Goal: Obtain resource: Obtain resource

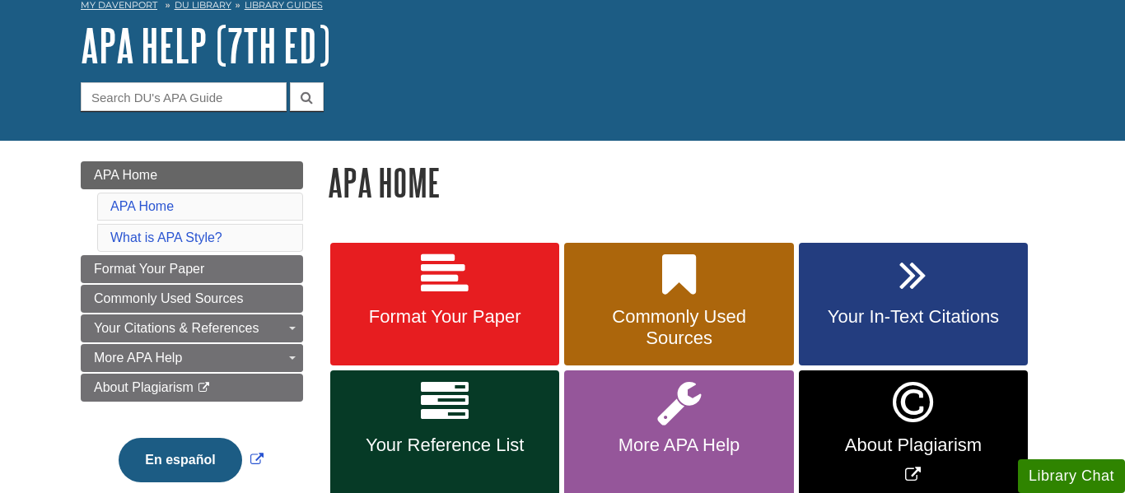
scroll to position [108, 0]
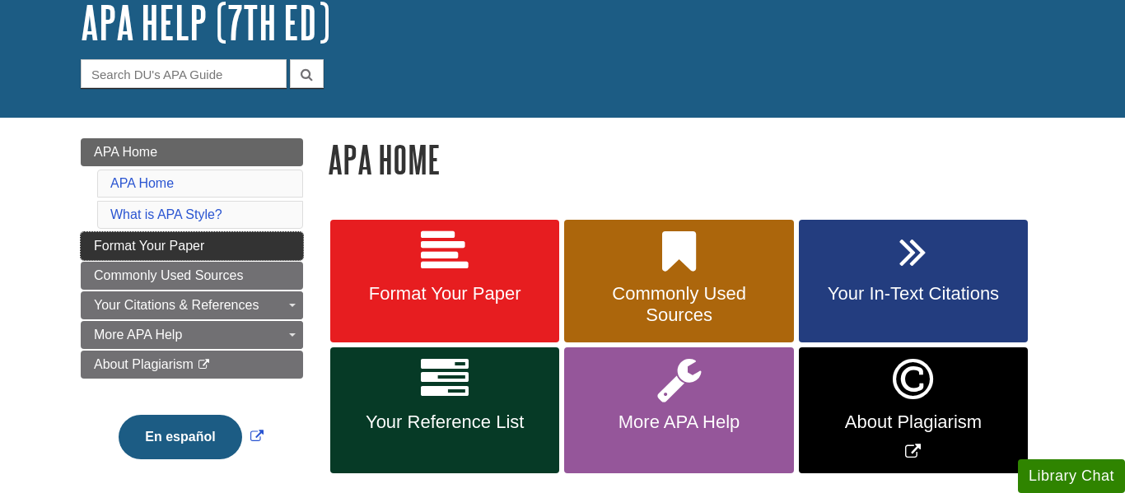
click at [205, 248] on link "Format Your Paper" at bounding box center [192, 246] width 222 height 28
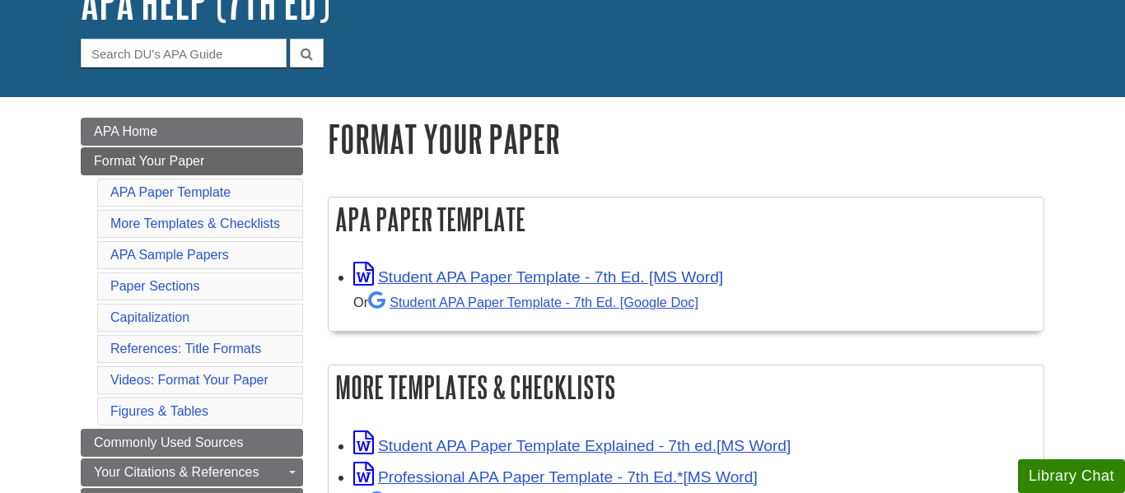
scroll to position [129, 0]
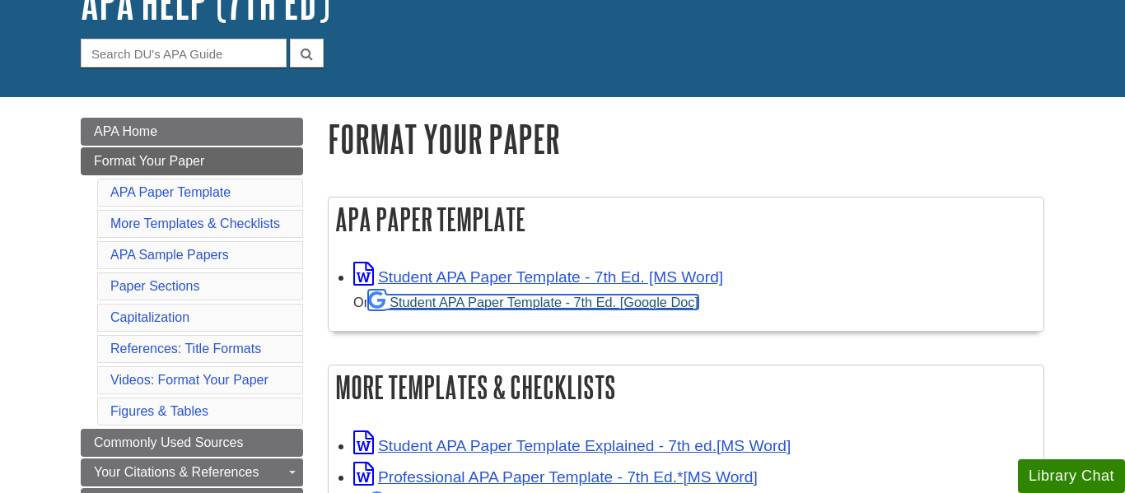
click at [526, 300] on link "Student APA Paper Template - 7th Ed. [Google Doc]" at bounding box center [533, 302] width 330 height 15
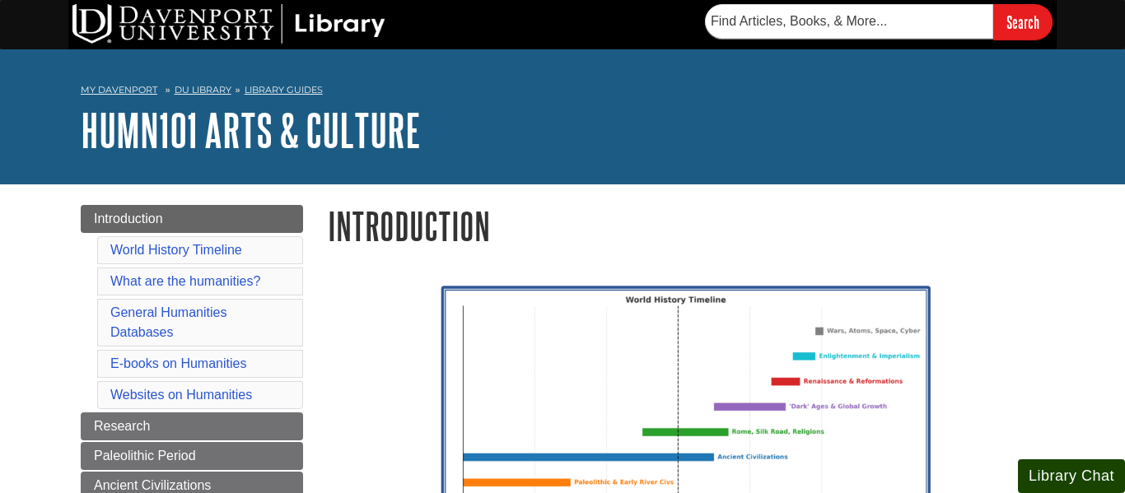
click at [1076, 466] on button "Library Chat" at bounding box center [1071, 477] width 107 height 34
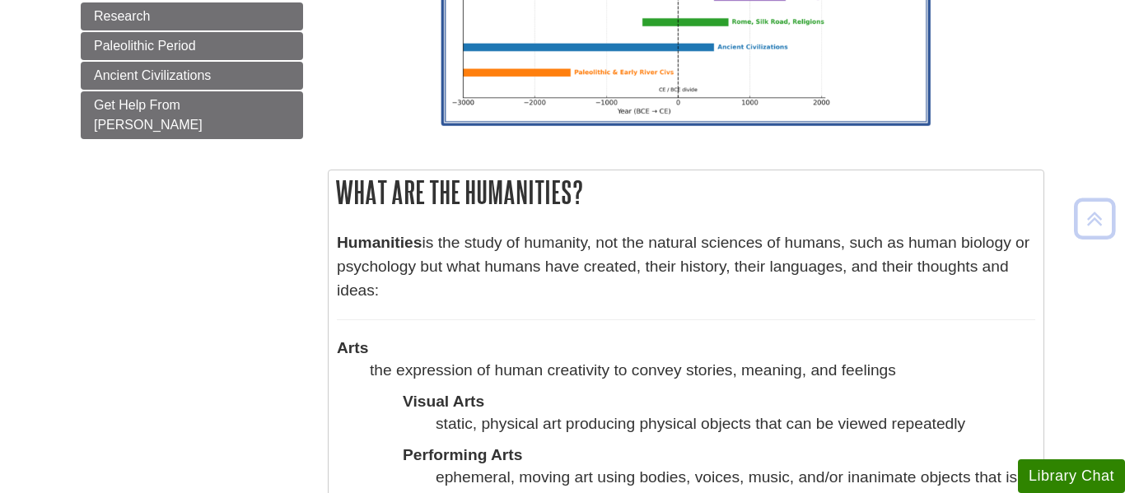
scroll to position [443, 0]
